Goal: Answer question/provide support

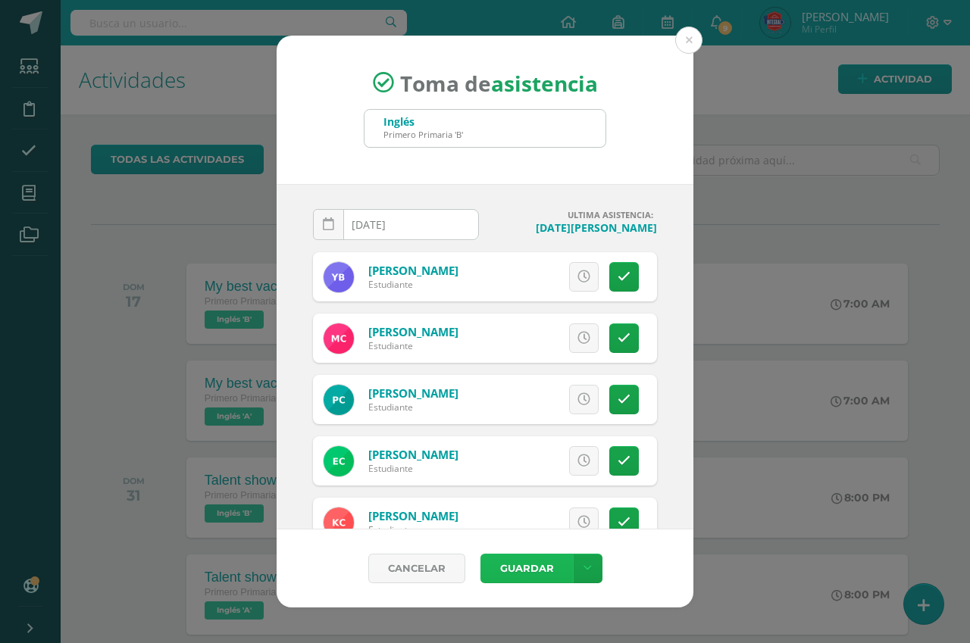
click at [515, 576] on button "Guardar" at bounding box center [526, 569] width 92 height 30
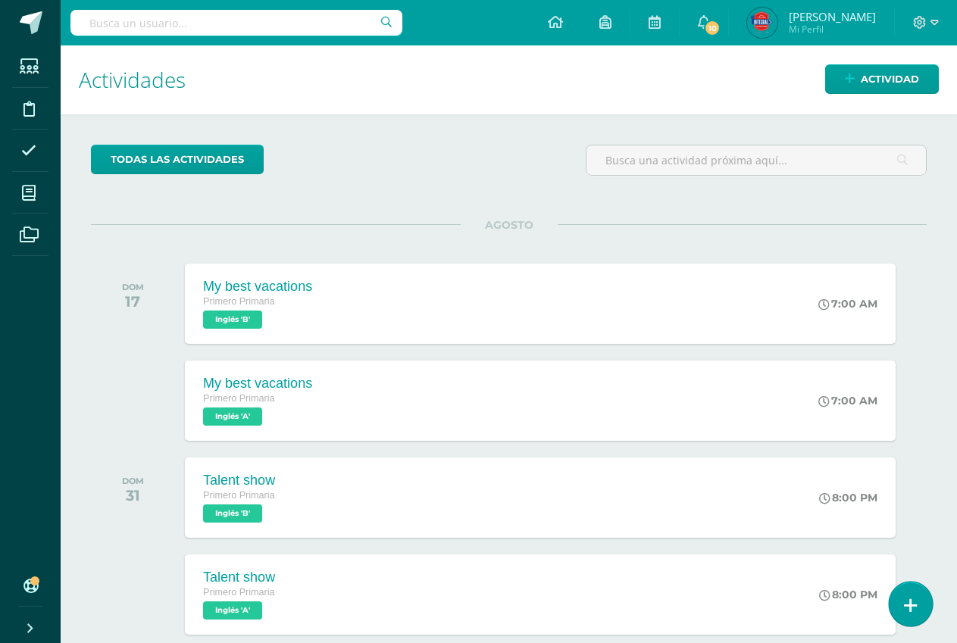
click at [897, 607] on link at bounding box center [910, 604] width 43 height 44
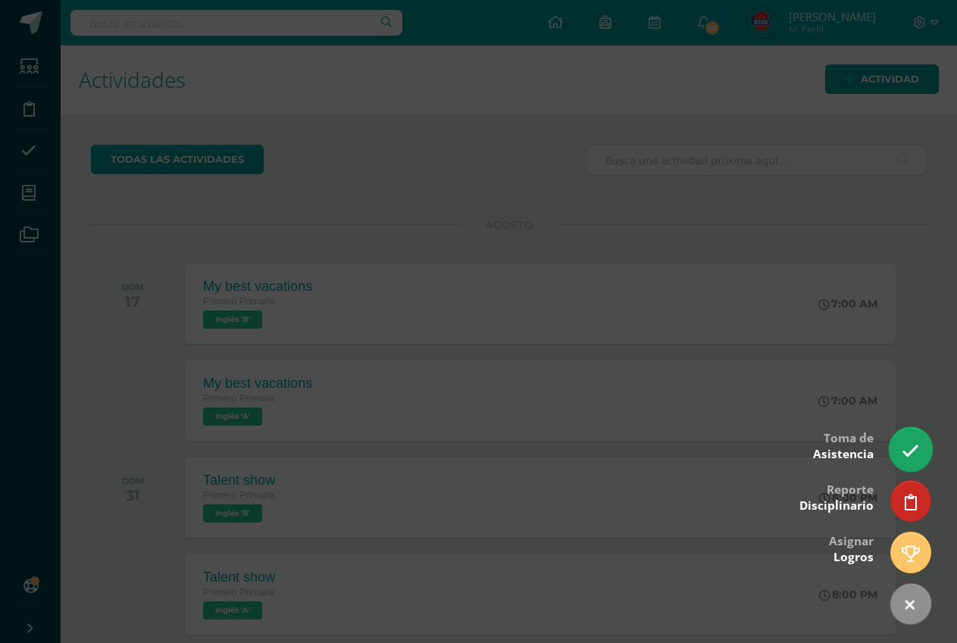
click at [906, 444] on icon at bounding box center [910, 451] width 17 height 17
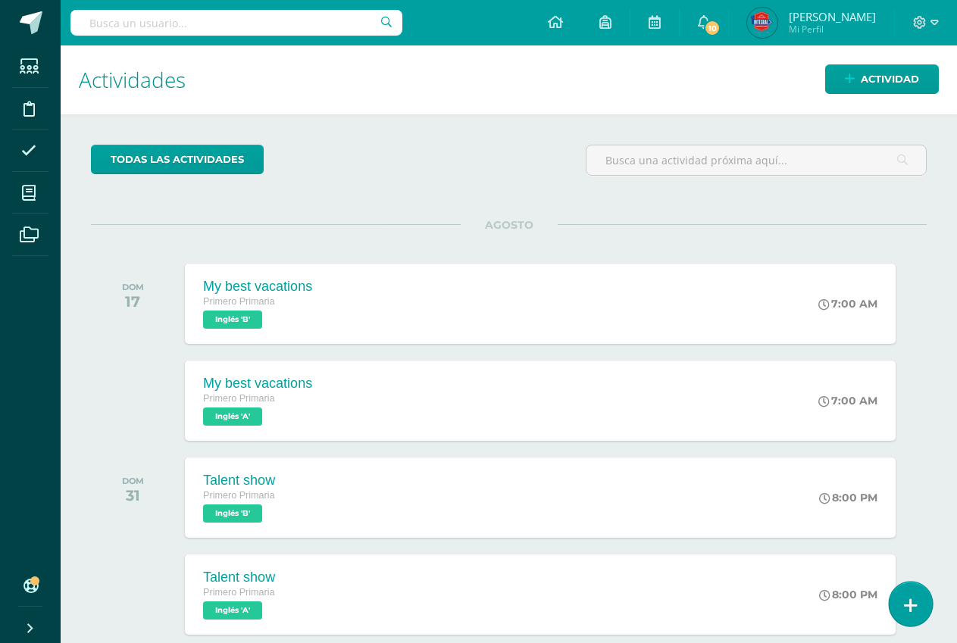
click at [907, 596] on link at bounding box center [910, 604] width 43 height 44
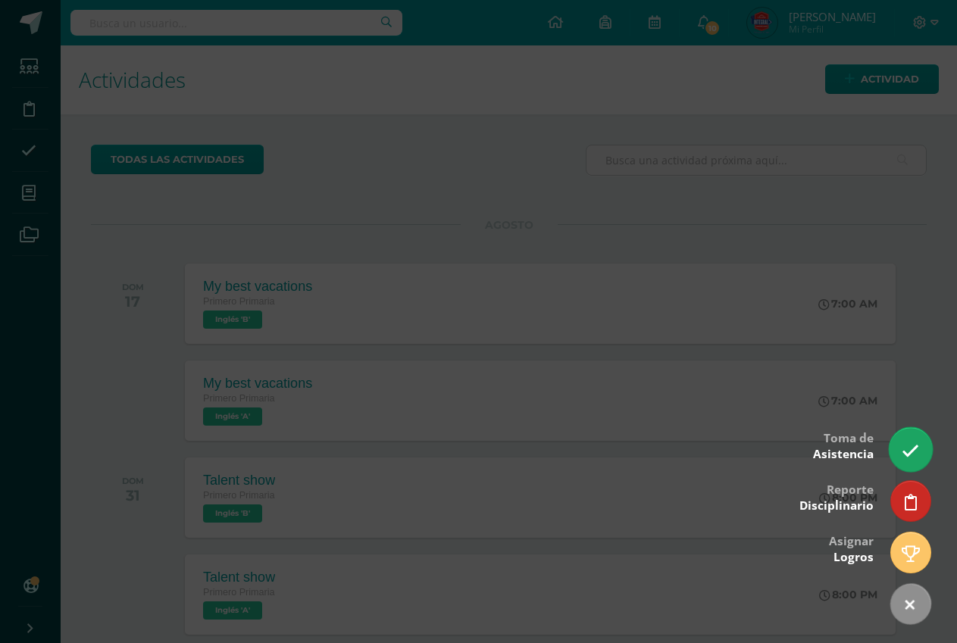
click at [918, 447] on icon at bounding box center [910, 451] width 17 height 17
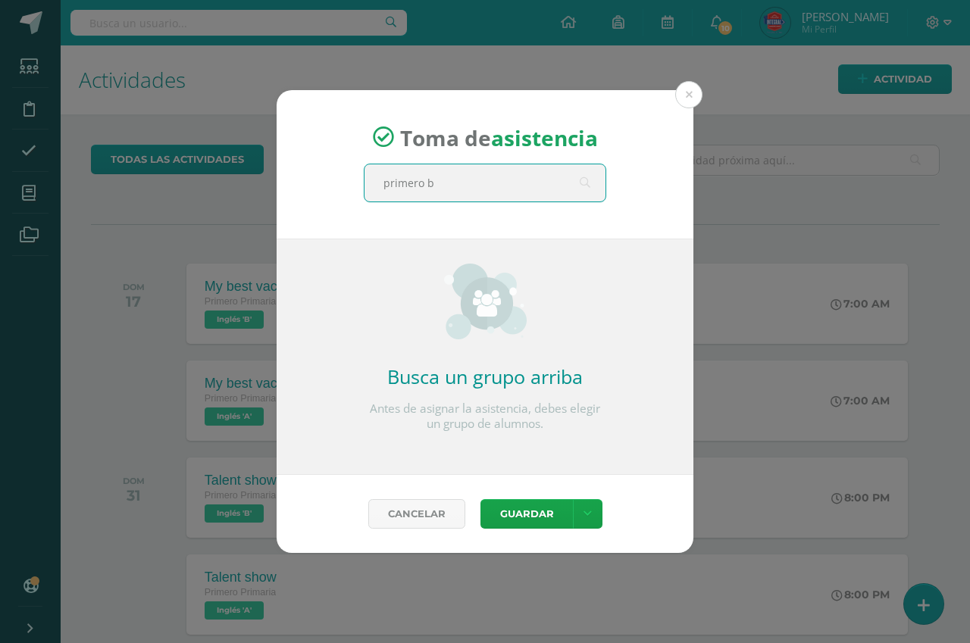
type input "primero b"
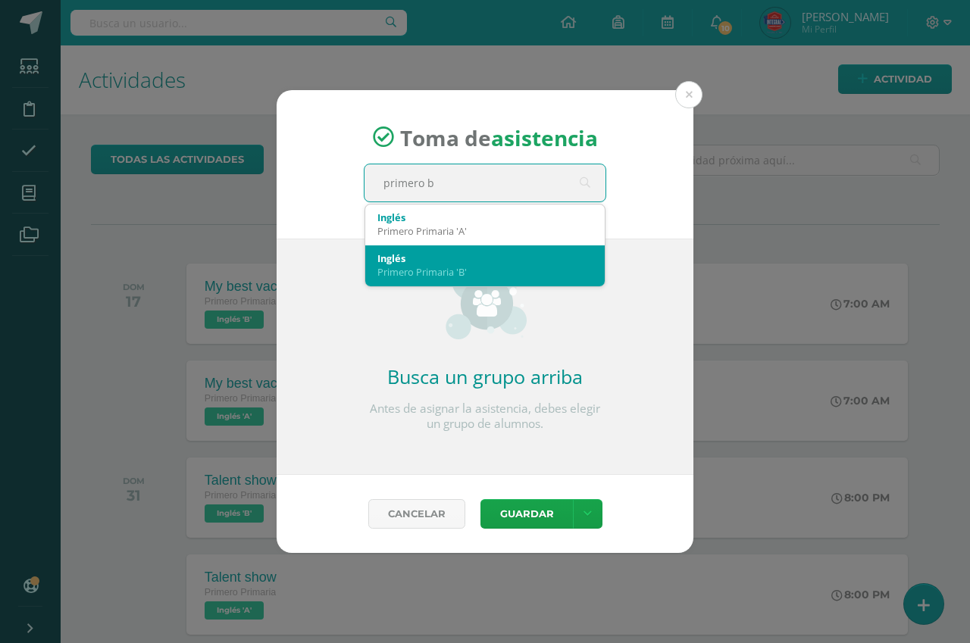
click at [493, 273] on div "Primero Primaria 'B'" at bounding box center [484, 272] width 215 height 14
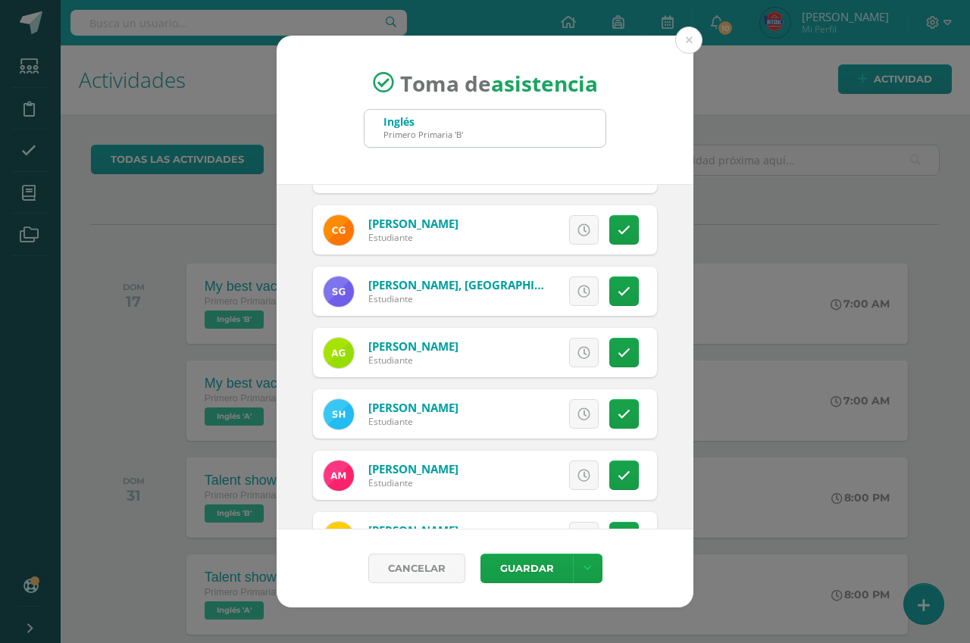
scroll to position [493, 0]
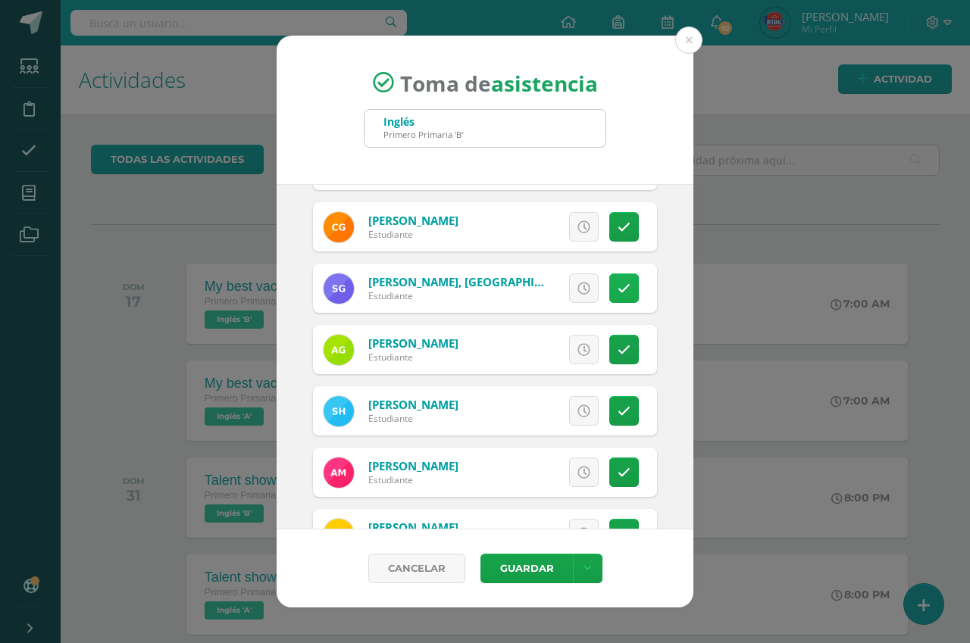
click at [614, 298] on link at bounding box center [624, 289] width 30 height 30
click at [537, 279] on span "Excusa" at bounding box center [558, 288] width 42 height 28
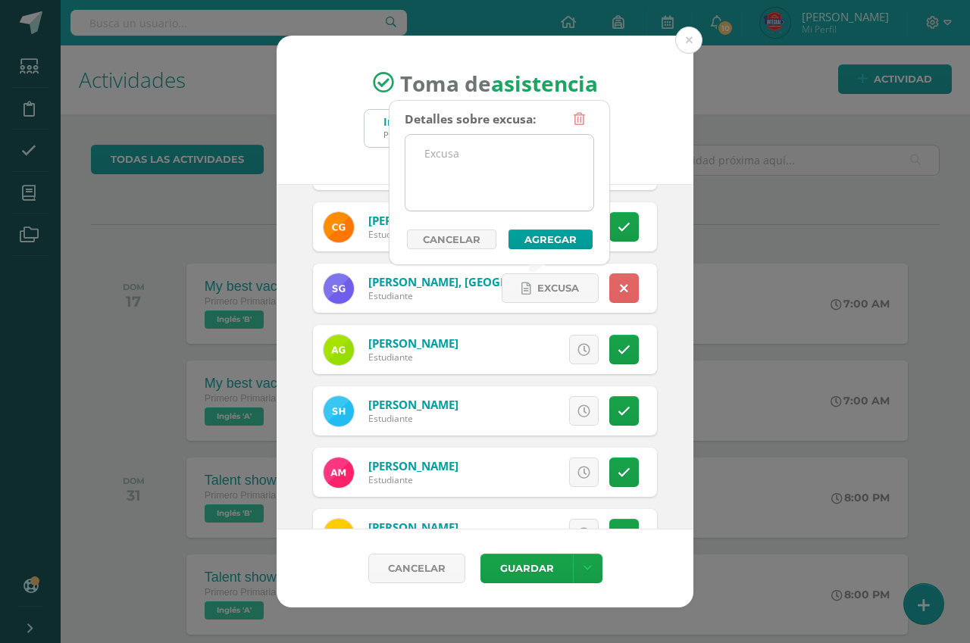
click at [498, 168] on textarea at bounding box center [499, 173] width 188 height 76
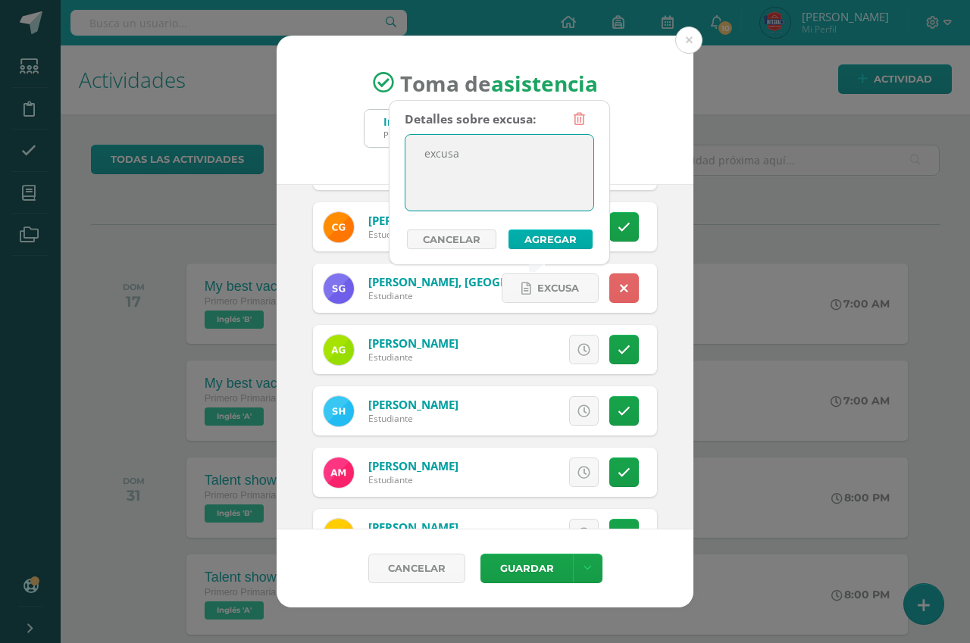
type textarea "excusa"
click at [575, 240] on button "Agregar" at bounding box center [551, 240] width 84 height 20
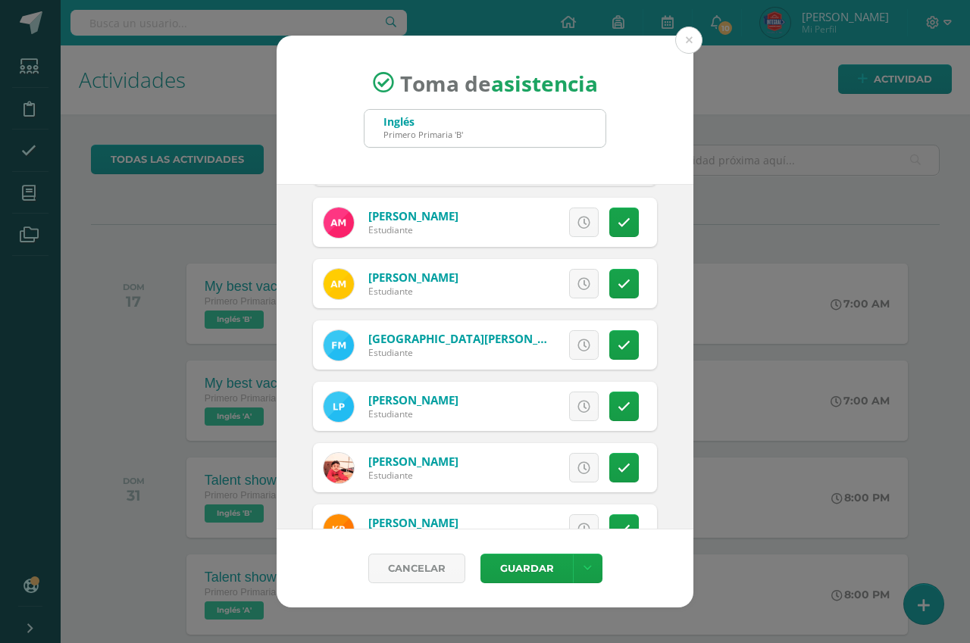
scroll to position [753, 0]
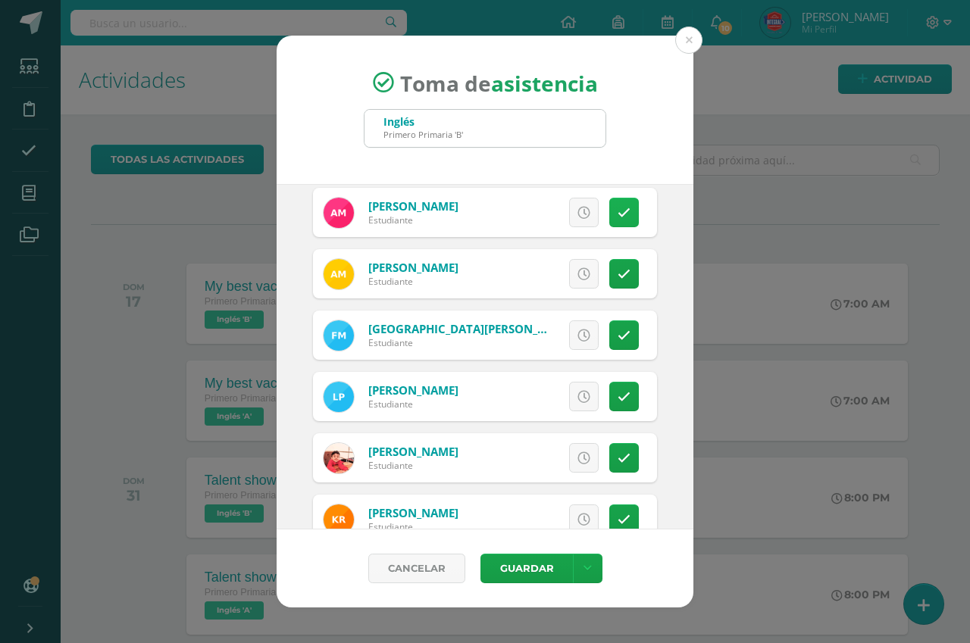
click at [609, 218] on link at bounding box center [624, 213] width 30 height 30
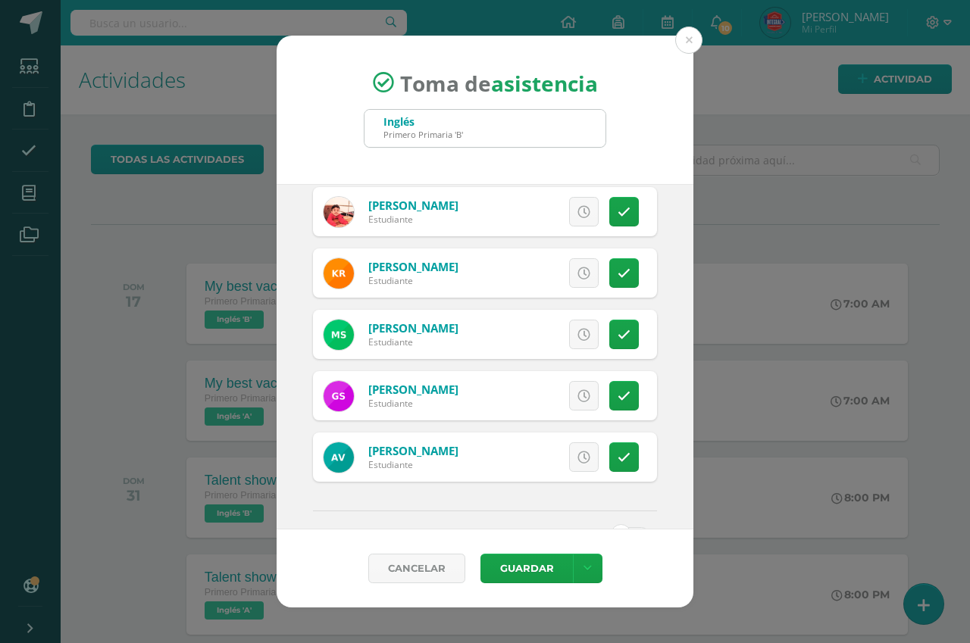
scroll to position [1006, 0]
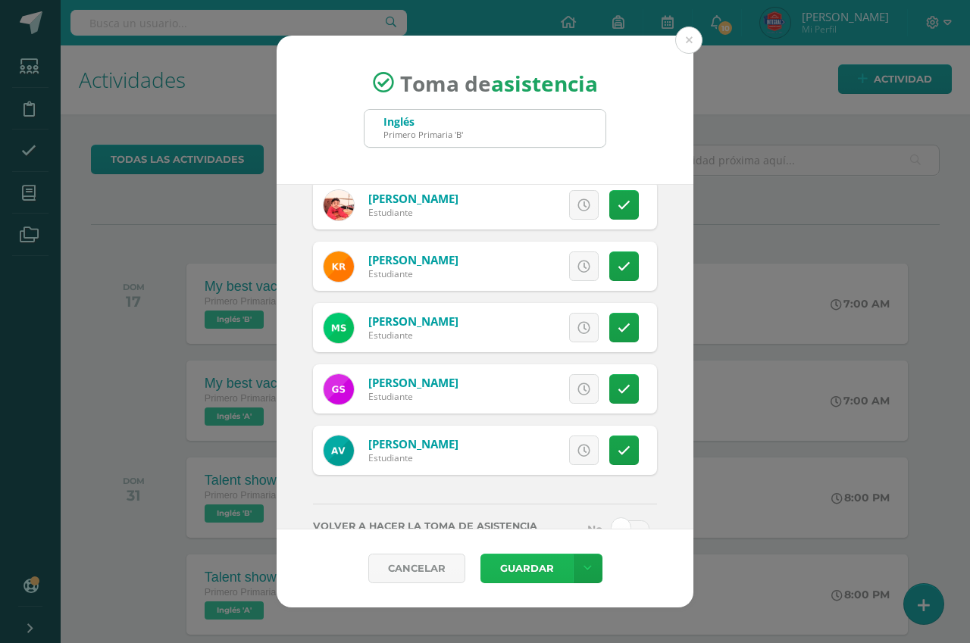
click at [521, 561] on button "Guardar" at bounding box center [526, 569] width 92 height 30
